Goal: Task Accomplishment & Management: Complete application form

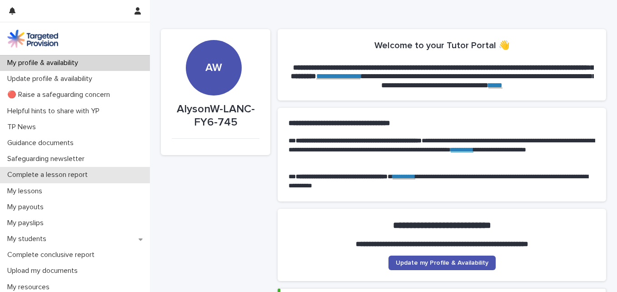
click at [49, 178] on p "Complete a lesson report" at bounding box center [49, 174] width 91 height 9
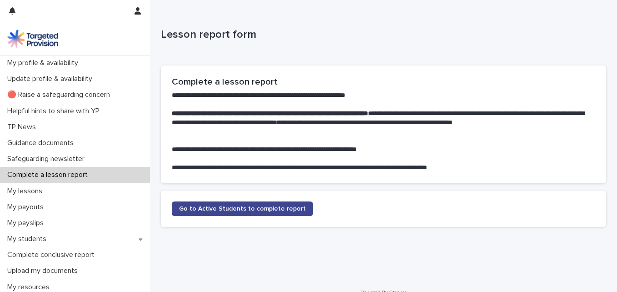
click at [272, 210] on span "Go to Active Students to complete report" at bounding box center [242, 208] width 127 height 6
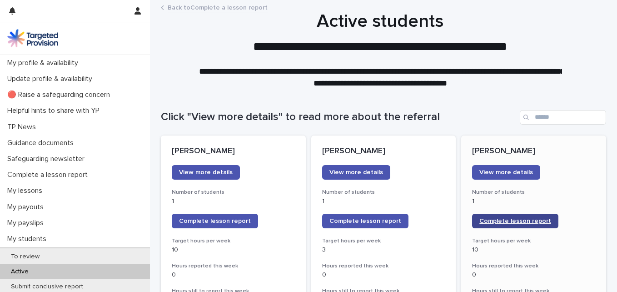
click at [512, 221] on span "Complete lesson report" at bounding box center [516, 221] width 72 height 6
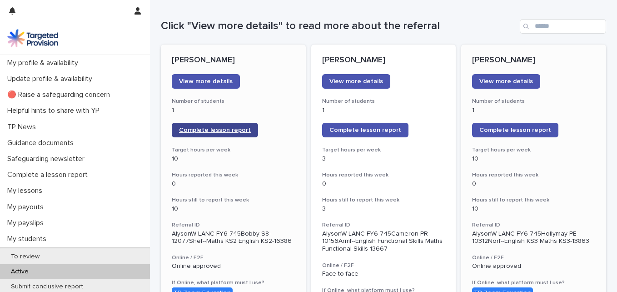
click at [198, 135] on link "Complete lesson report" at bounding box center [215, 130] width 86 height 15
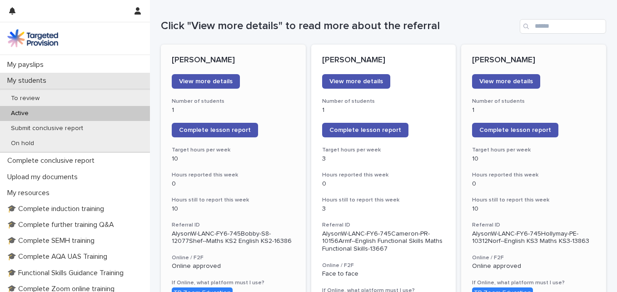
scroll to position [136, 0]
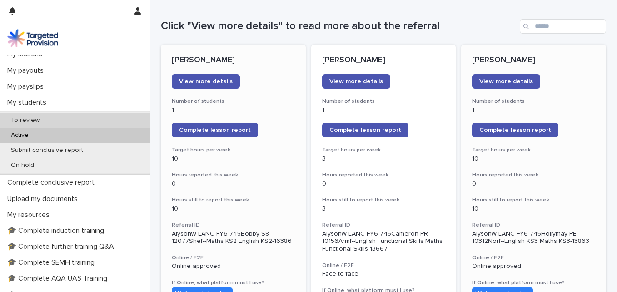
click at [61, 122] on div "To review" at bounding box center [75, 120] width 150 height 15
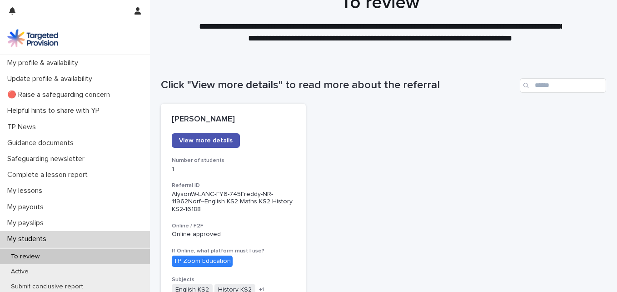
scroll to position [91, 0]
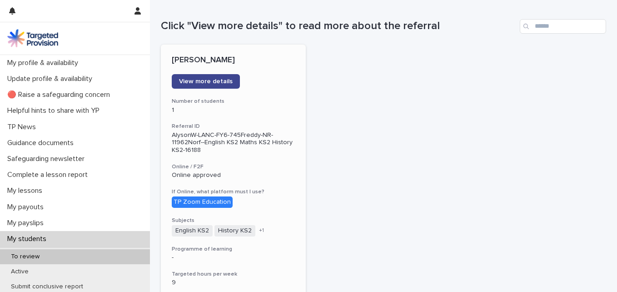
click at [194, 83] on span "View more details" at bounding box center [206, 81] width 54 height 6
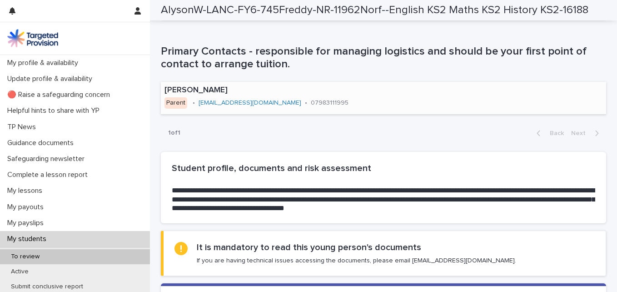
scroll to position [591, 0]
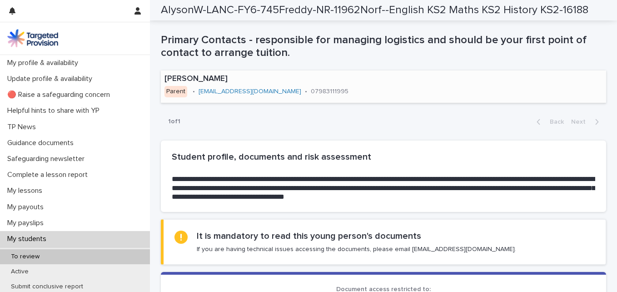
click at [209, 92] on link "[EMAIL_ADDRESS][DOMAIN_NAME]" at bounding box center [250, 91] width 103 height 6
